Goal: Navigation & Orientation: Find specific page/section

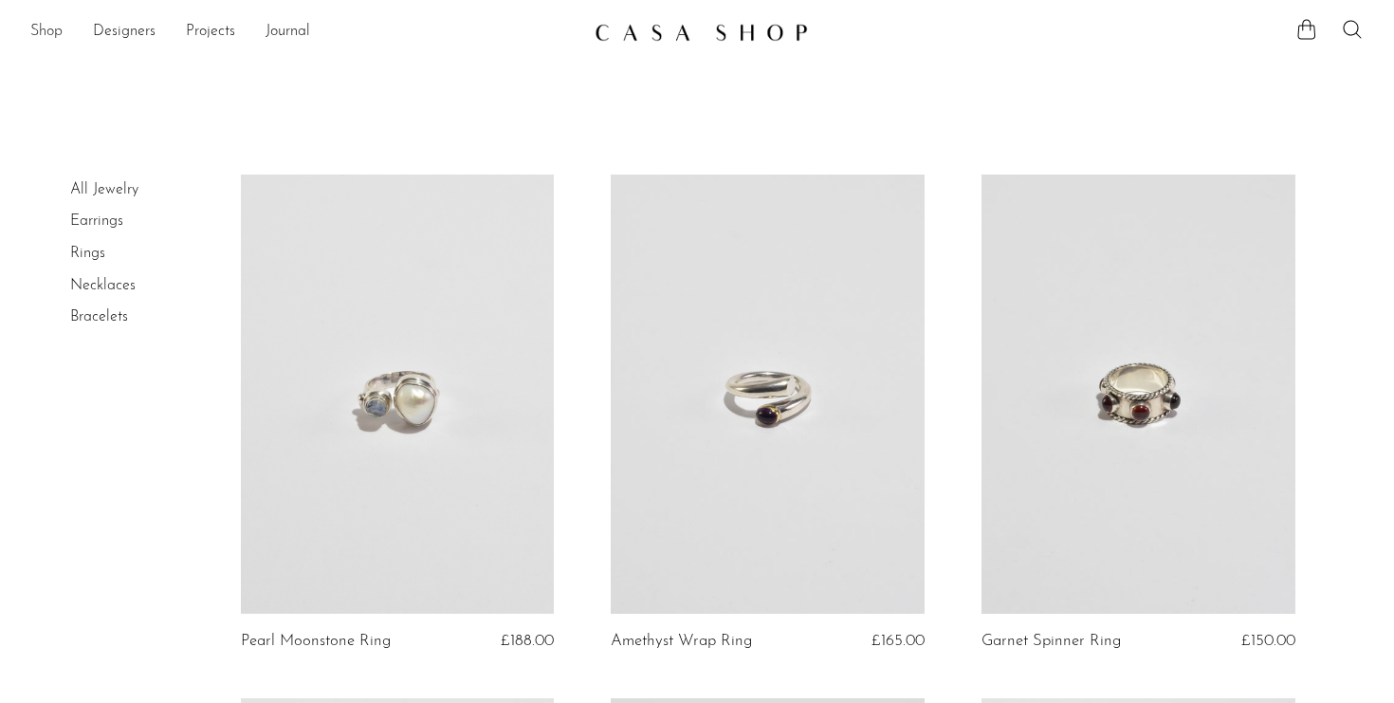
click at [40, 42] on link "Shop" at bounding box center [46, 32] width 32 height 25
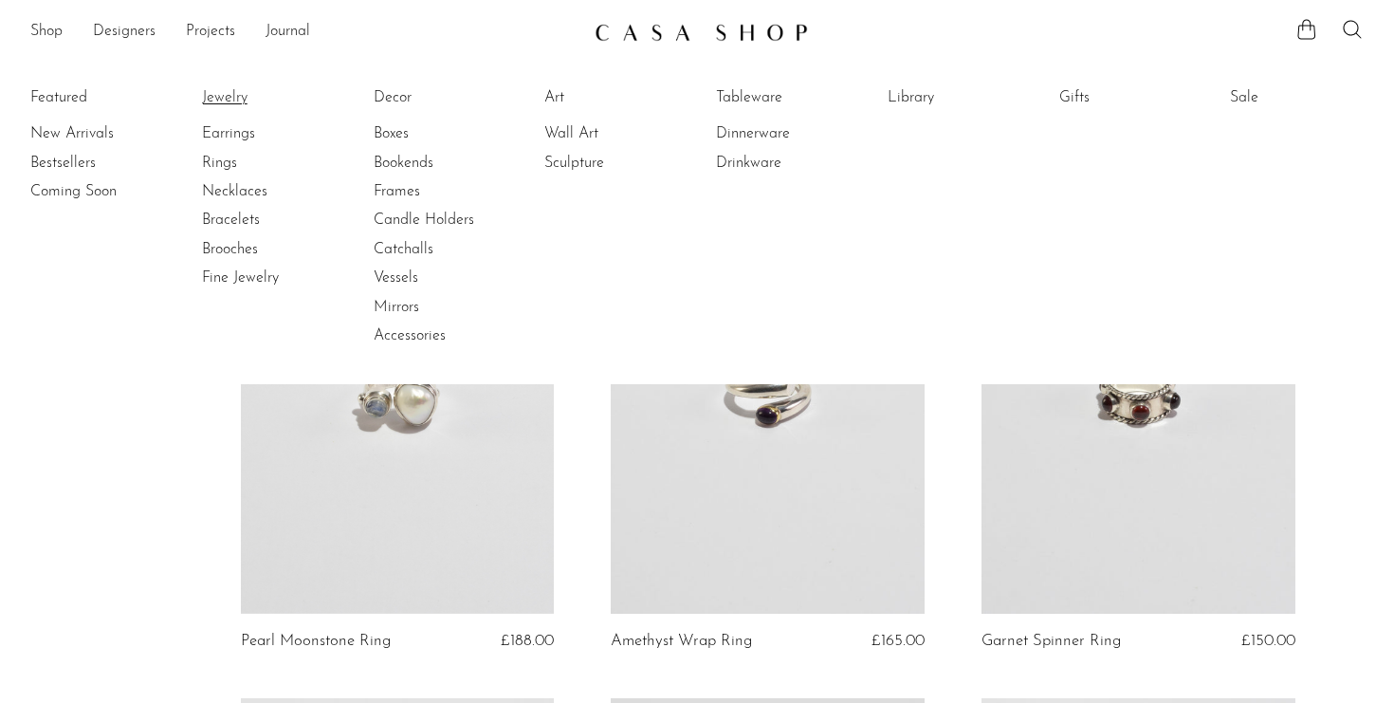
click at [214, 92] on link "Jewelry" at bounding box center [273, 97] width 142 height 21
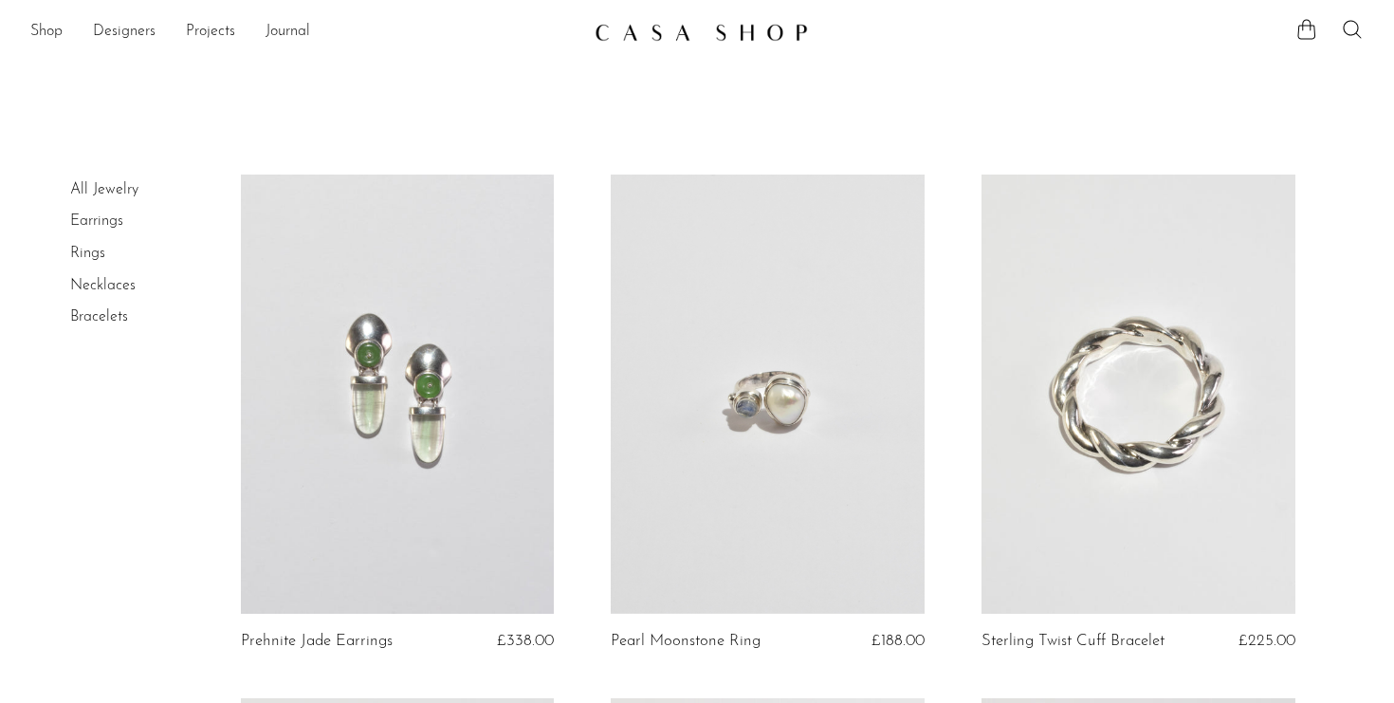
click at [70, 250] on link "Rings" at bounding box center [87, 253] width 35 height 15
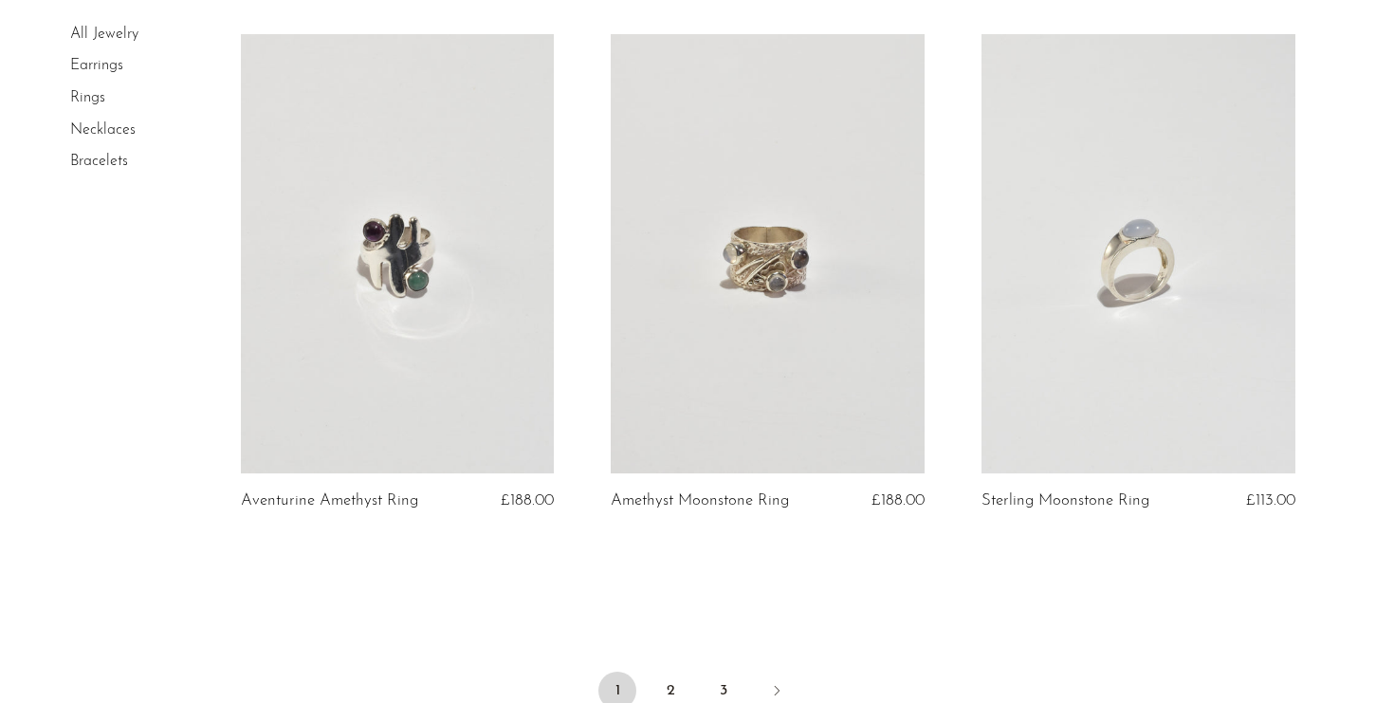
scroll to position [6219, 0]
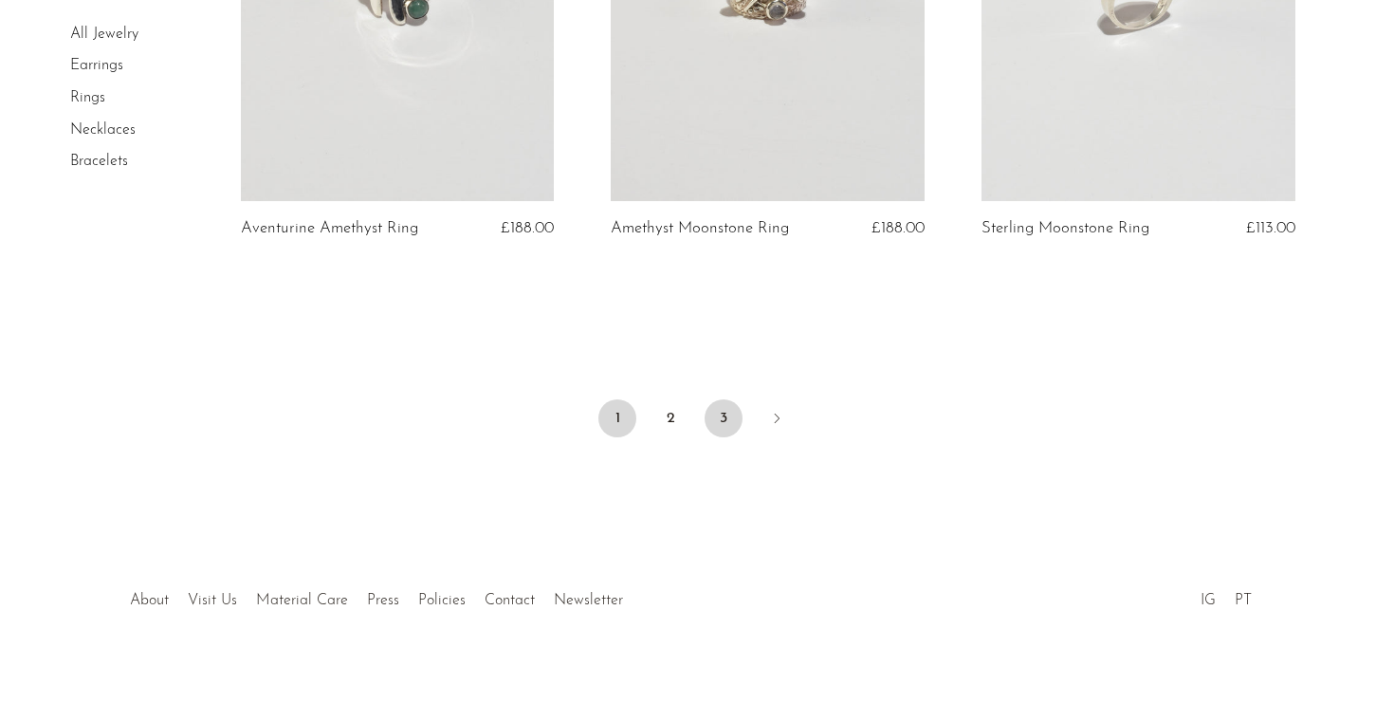
click at [721, 407] on link "3" at bounding box center [723, 418] width 38 height 38
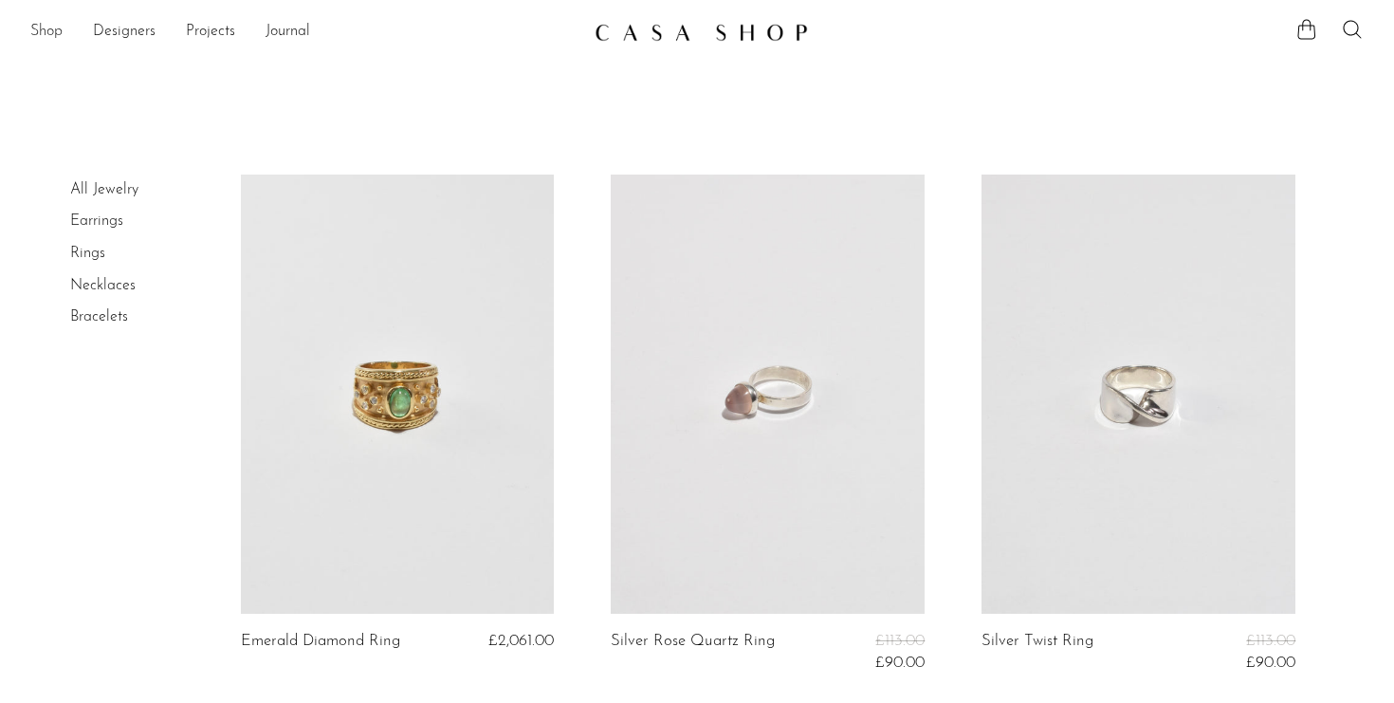
click at [61, 23] on link "Shop" at bounding box center [46, 32] width 32 height 25
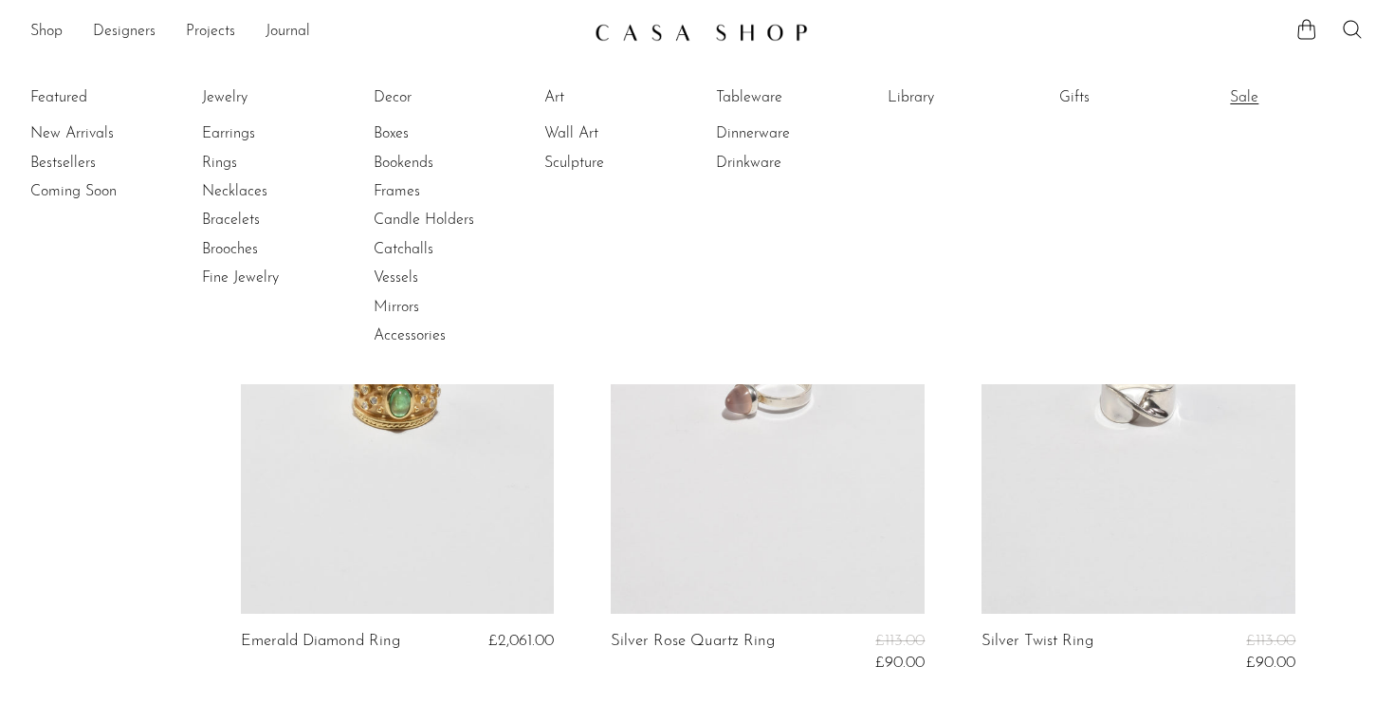
click at [1252, 97] on link "Sale" at bounding box center [1301, 97] width 142 height 21
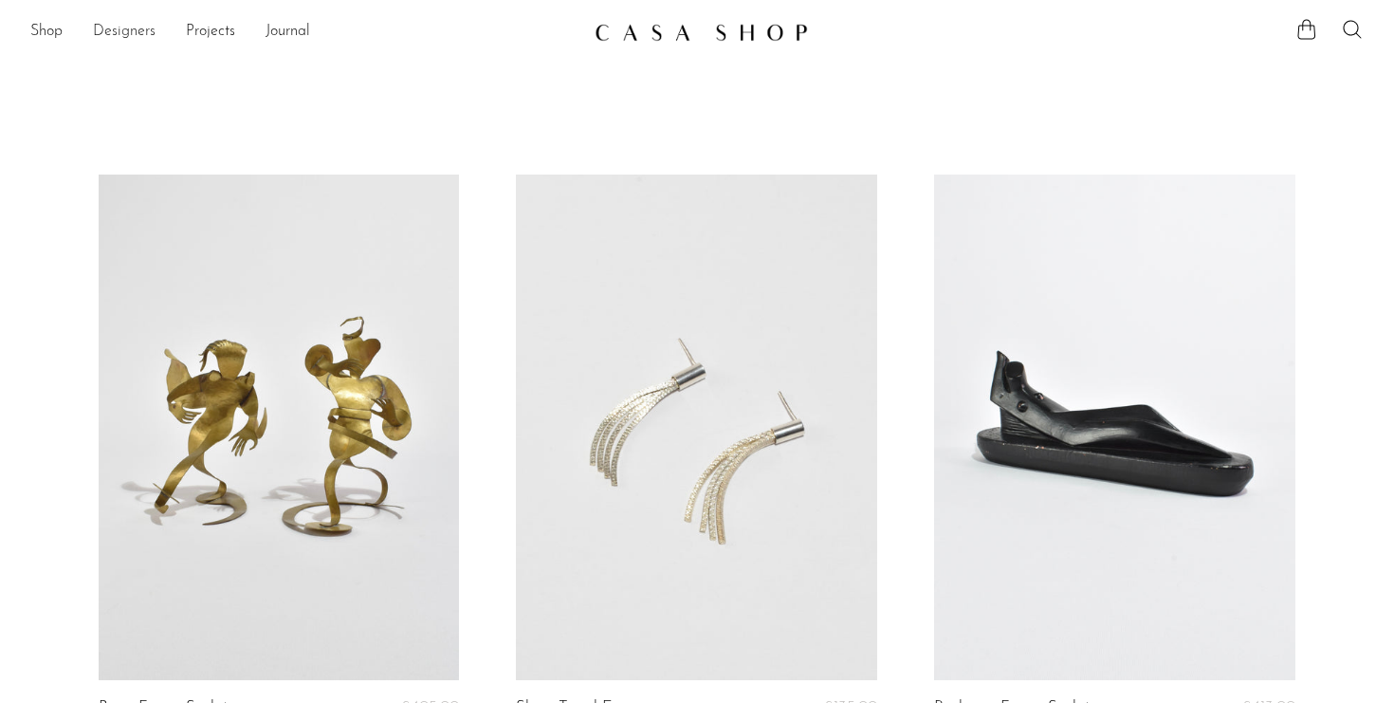
click at [103, 33] on link "Designers" at bounding box center [124, 32] width 63 height 25
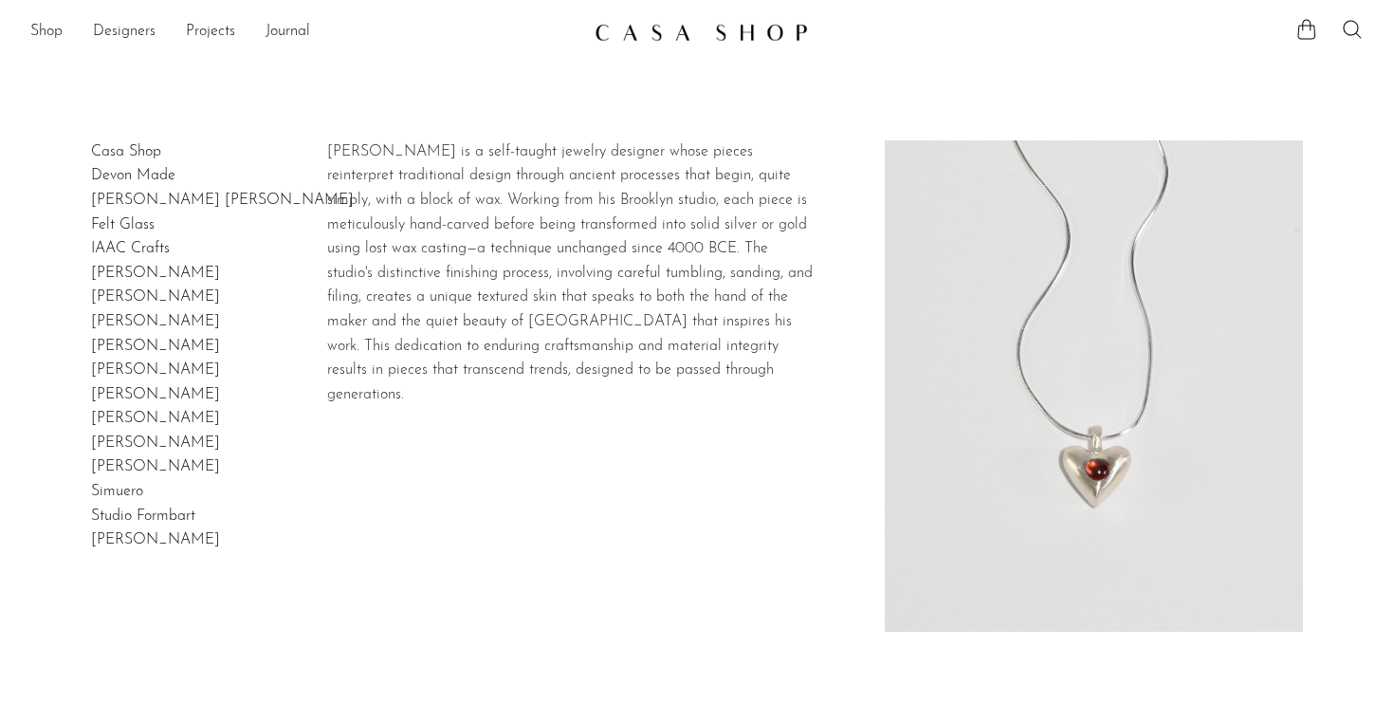
click at [118, 195] on link "Dunton Ellerkamp" at bounding box center [222, 199] width 263 height 15
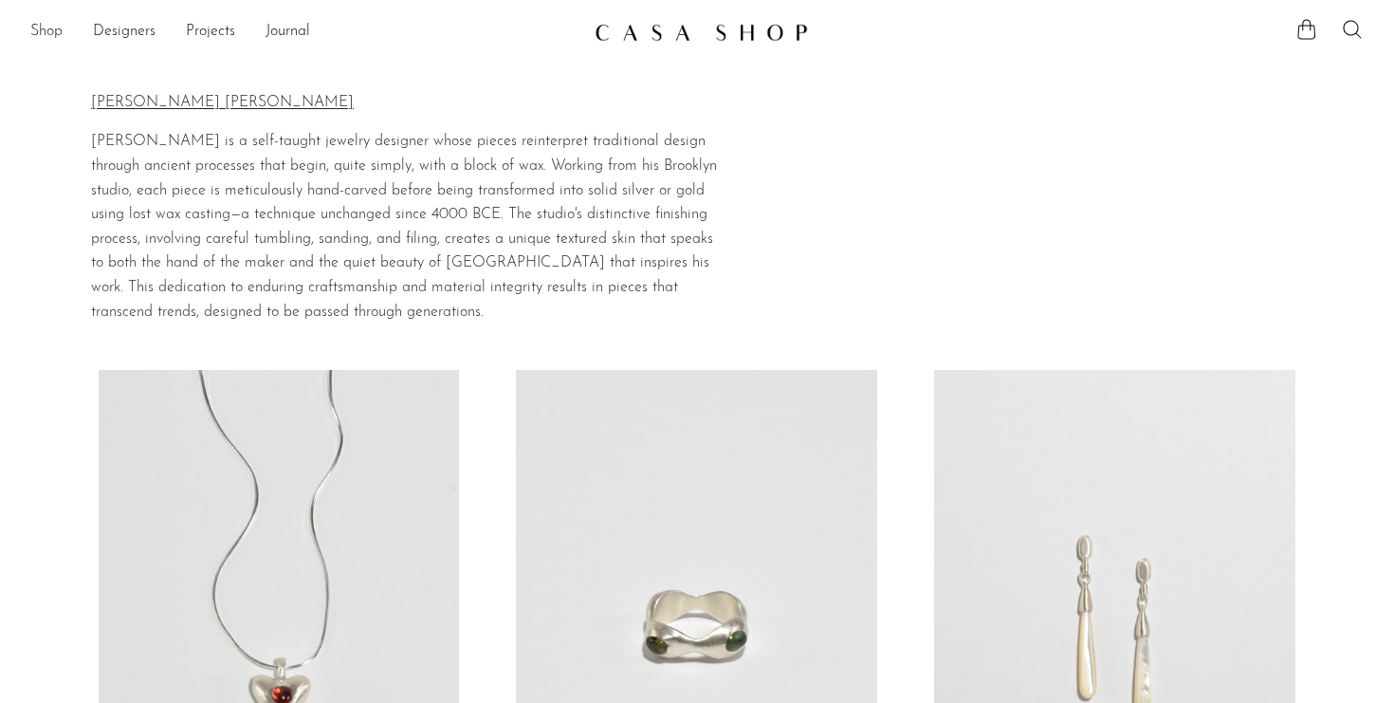
click at [39, 37] on link "Shop" at bounding box center [46, 32] width 32 height 25
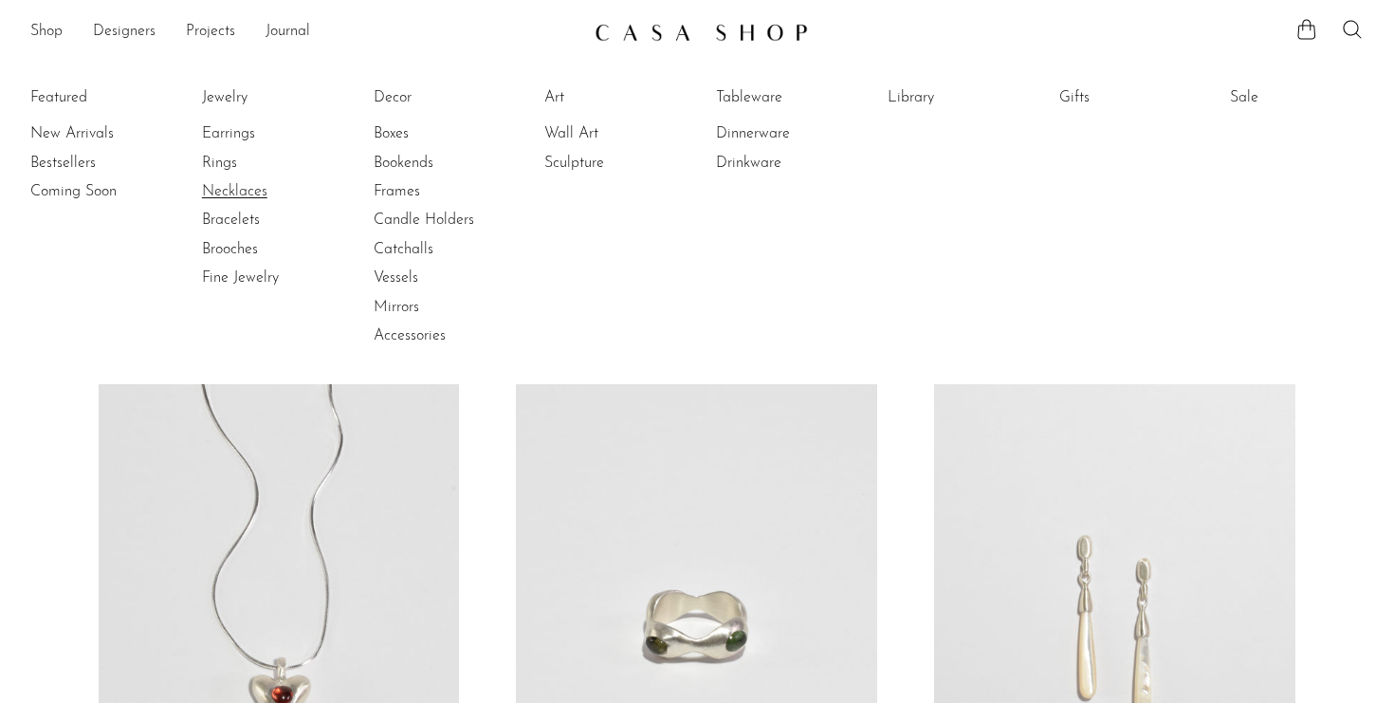
click at [229, 193] on link "Necklaces" at bounding box center [273, 191] width 142 height 21
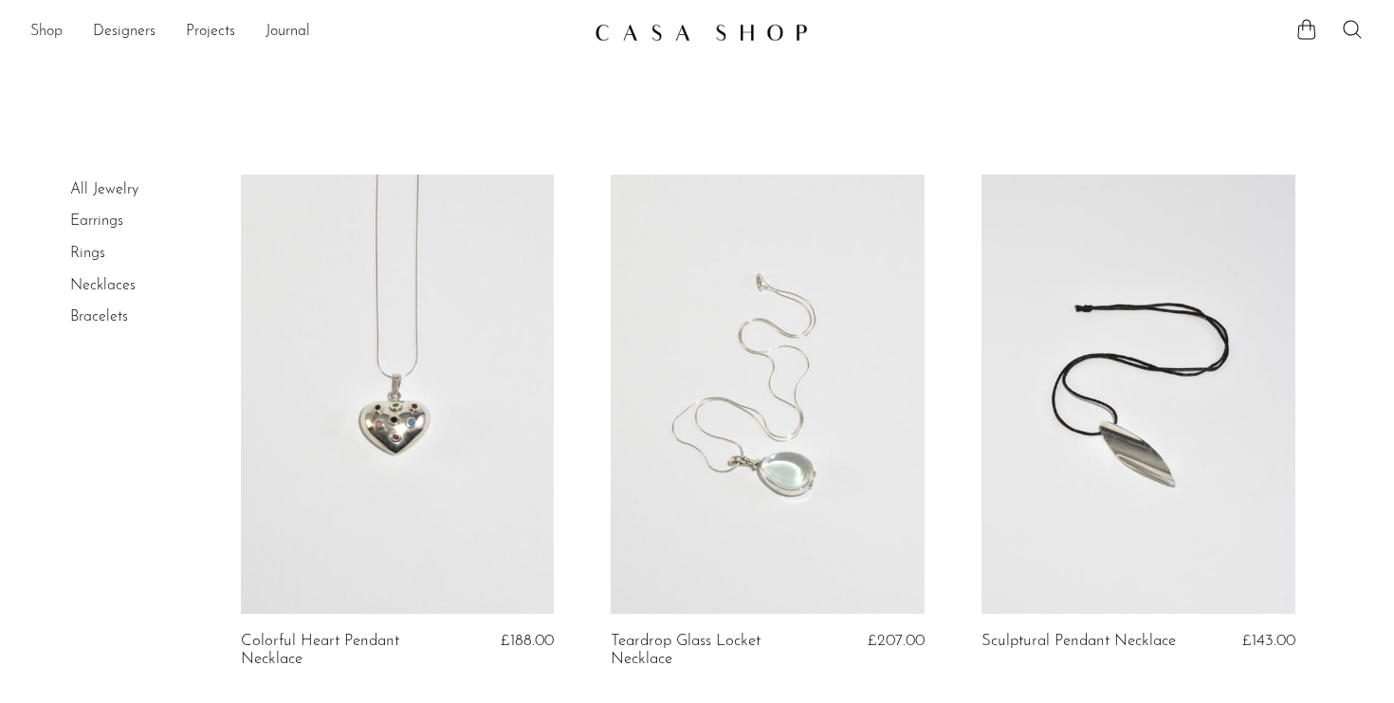
click at [40, 27] on link "Shop" at bounding box center [46, 32] width 32 height 25
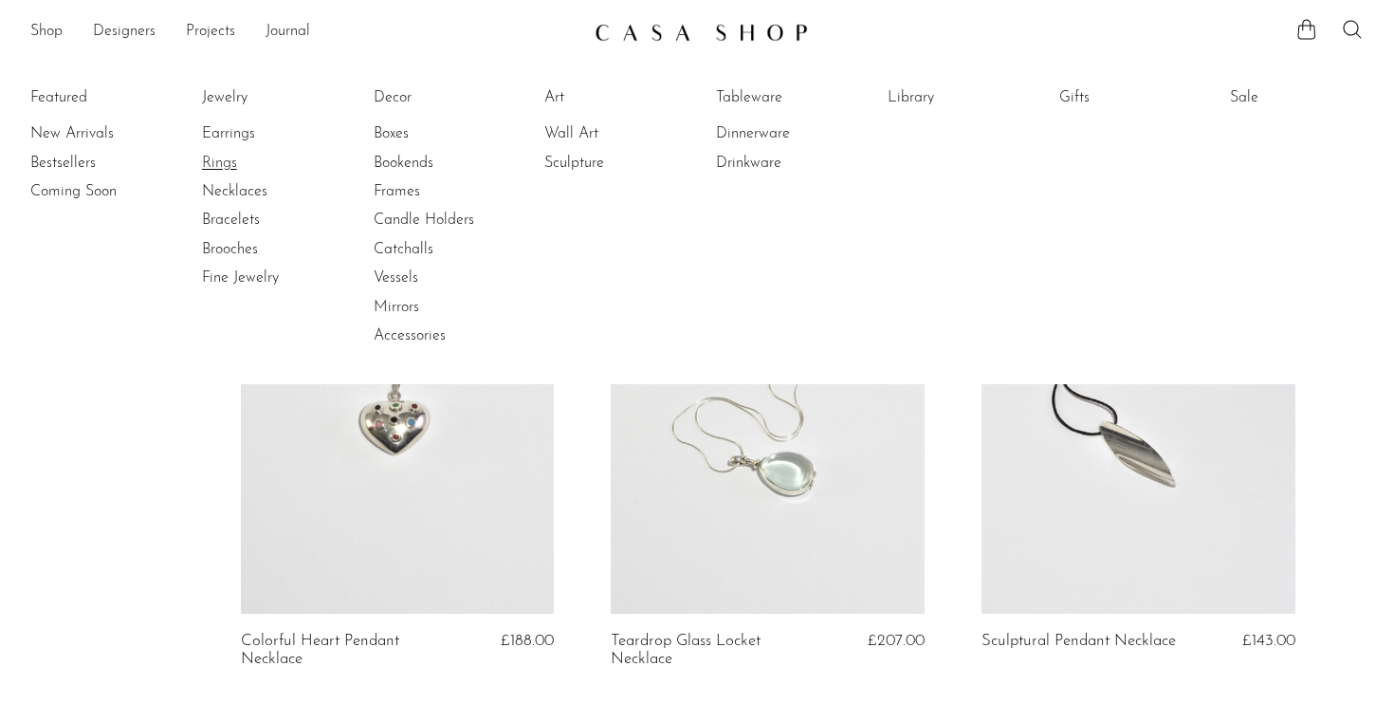
click at [211, 165] on link "Rings" at bounding box center [273, 163] width 142 height 21
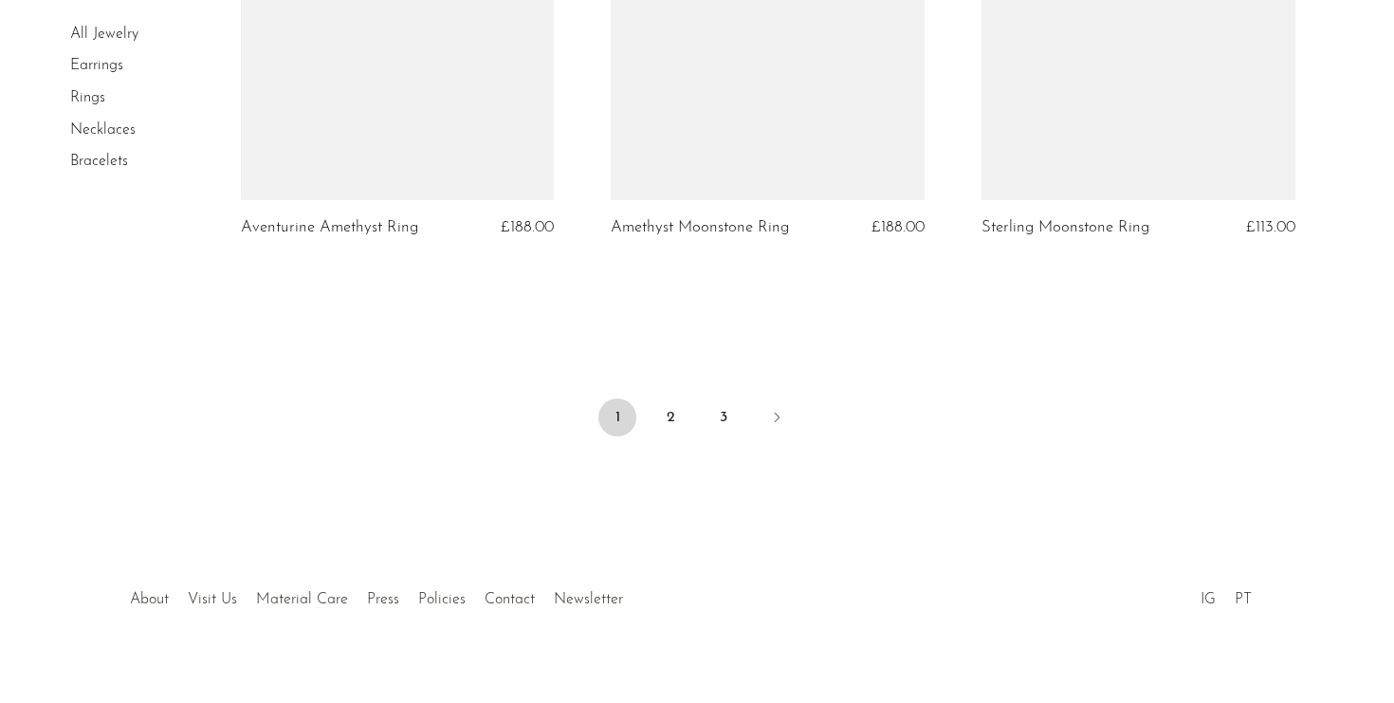
scroll to position [6219, 0]
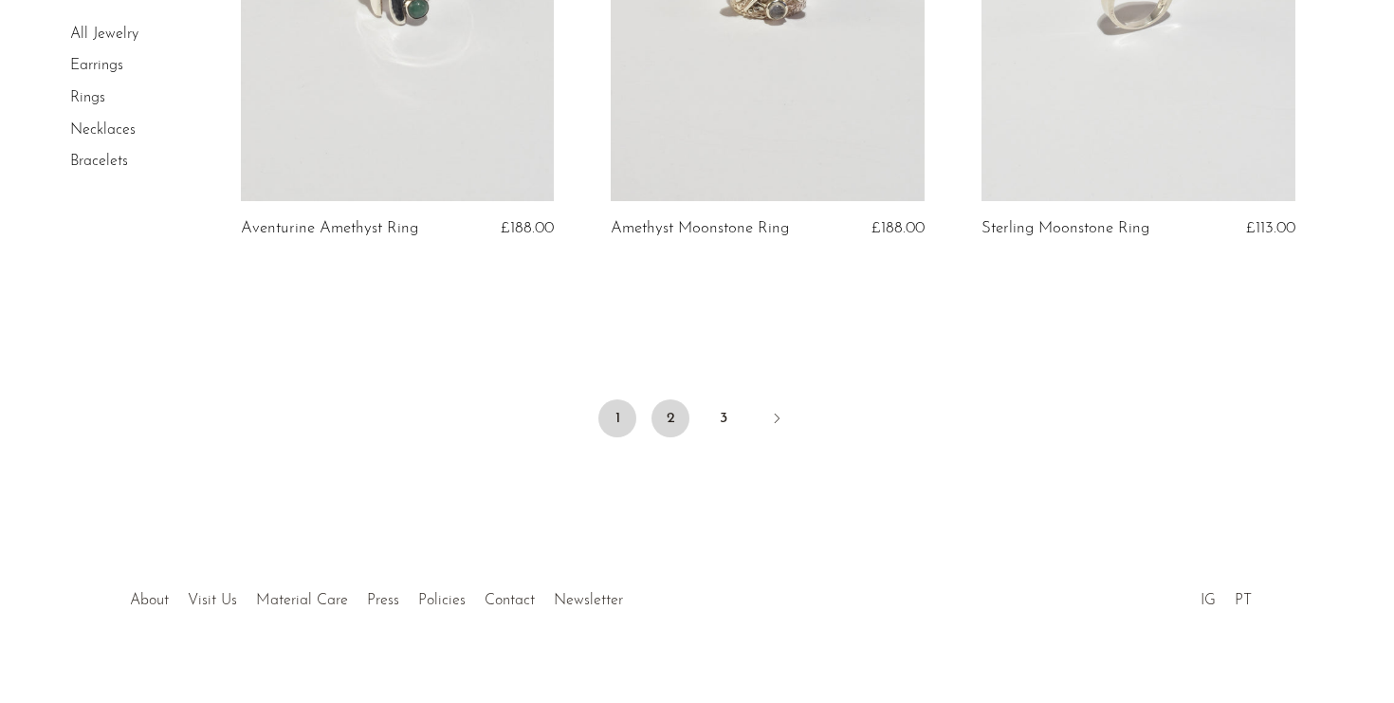
click at [669, 406] on link "2" at bounding box center [670, 418] width 38 height 38
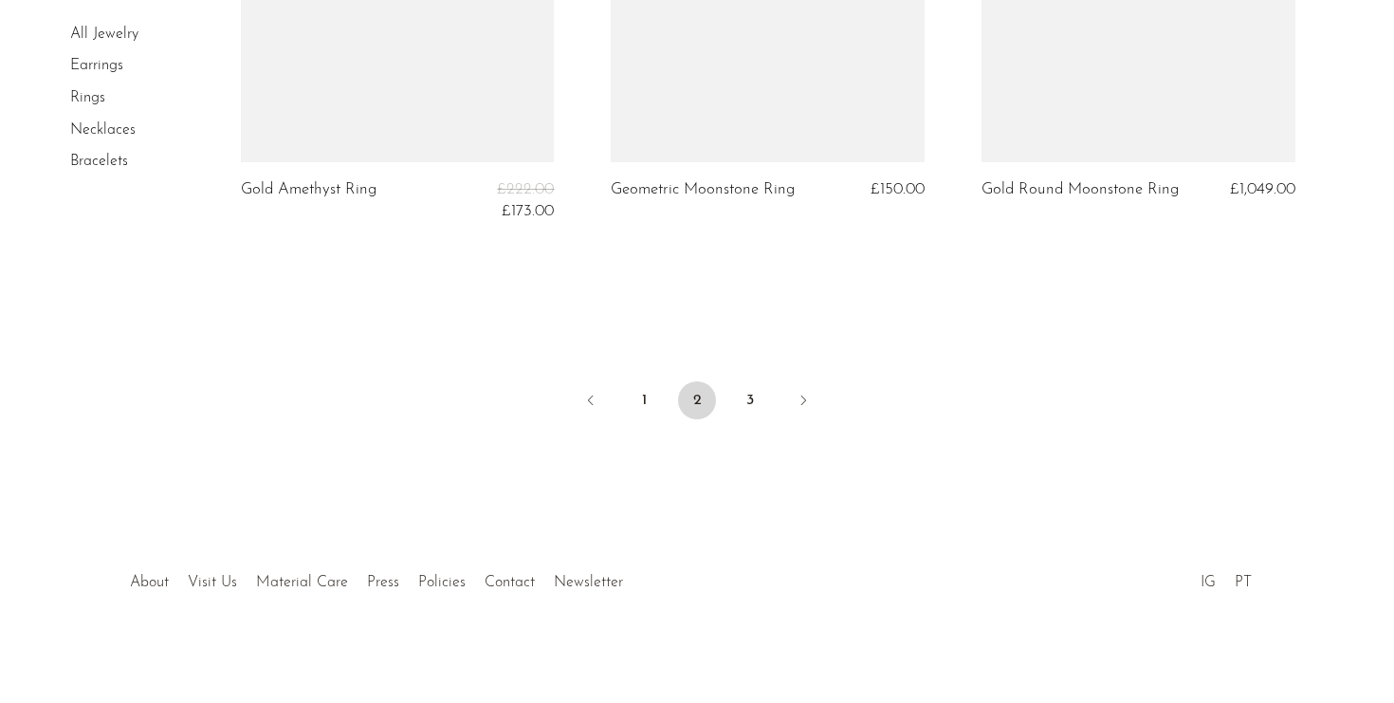
scroll to position [6265, 0]
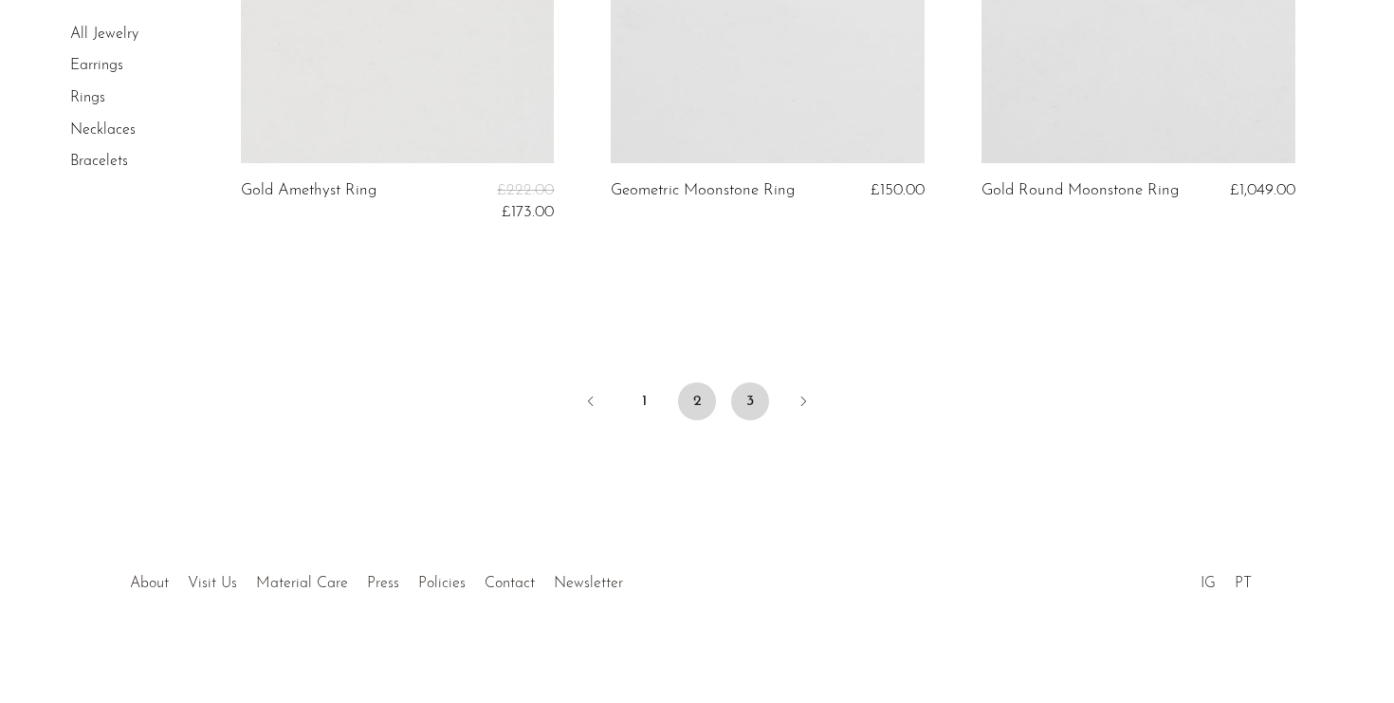
click at [762, 382] on link "3" at bounding box center [750, 401] width 38 height 38
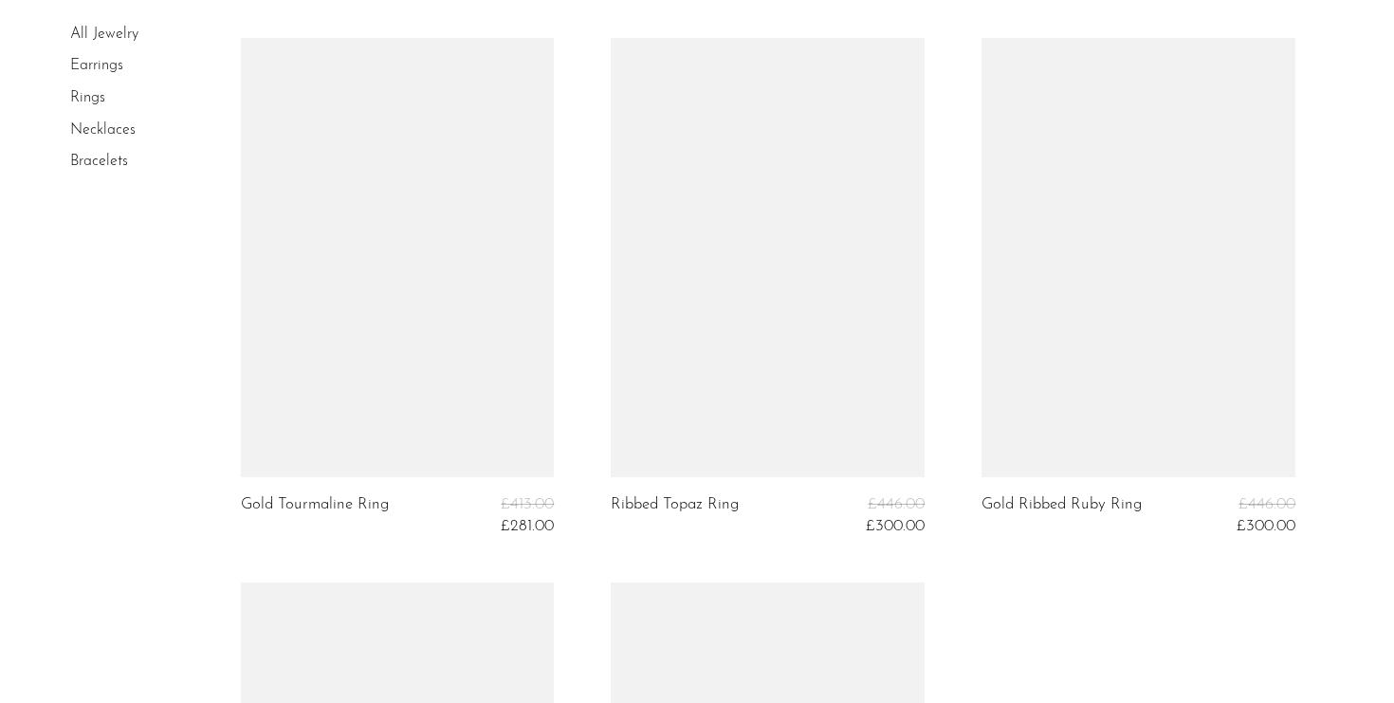
scroll to position [5070, 0]
